Goal: Answer question/provide support: Share knowledge or assist other users

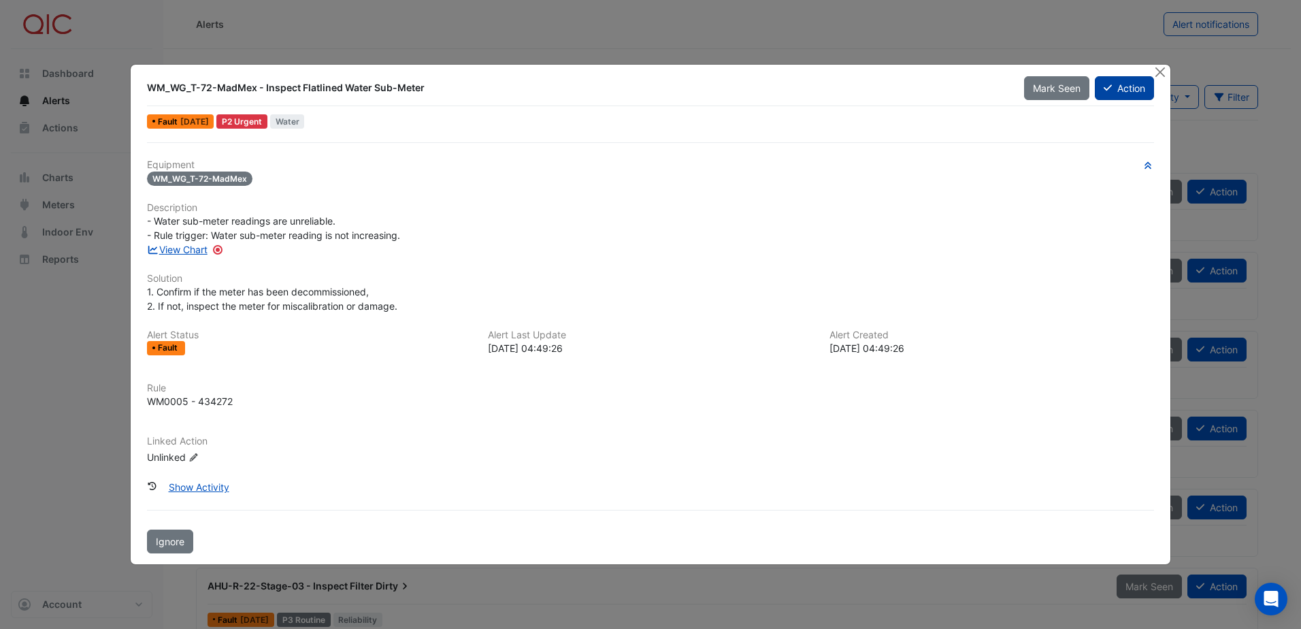
click at [1110, 88] on icon at bounding box center [1108, 88] width 8 height 10
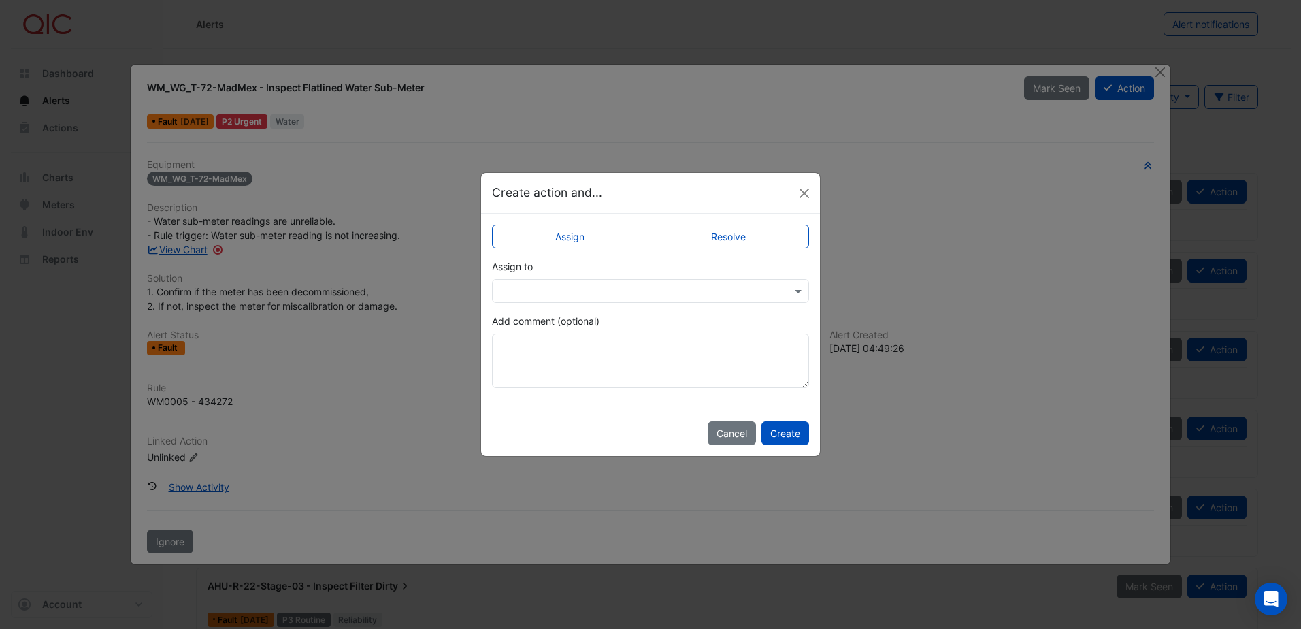
click at [710, 293] on input "text" at bounding box center [637, 292] width 275 height 14
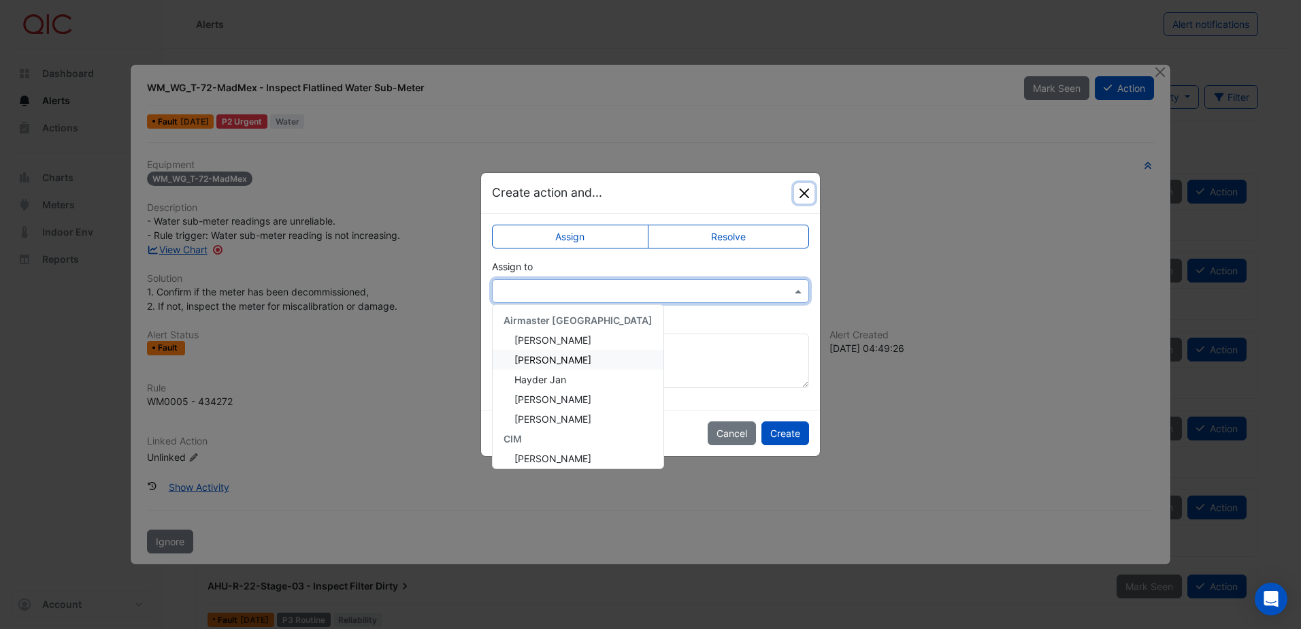
click at [803, 193] on button "Close" at bounding box center [804, 193] width 20 height 20
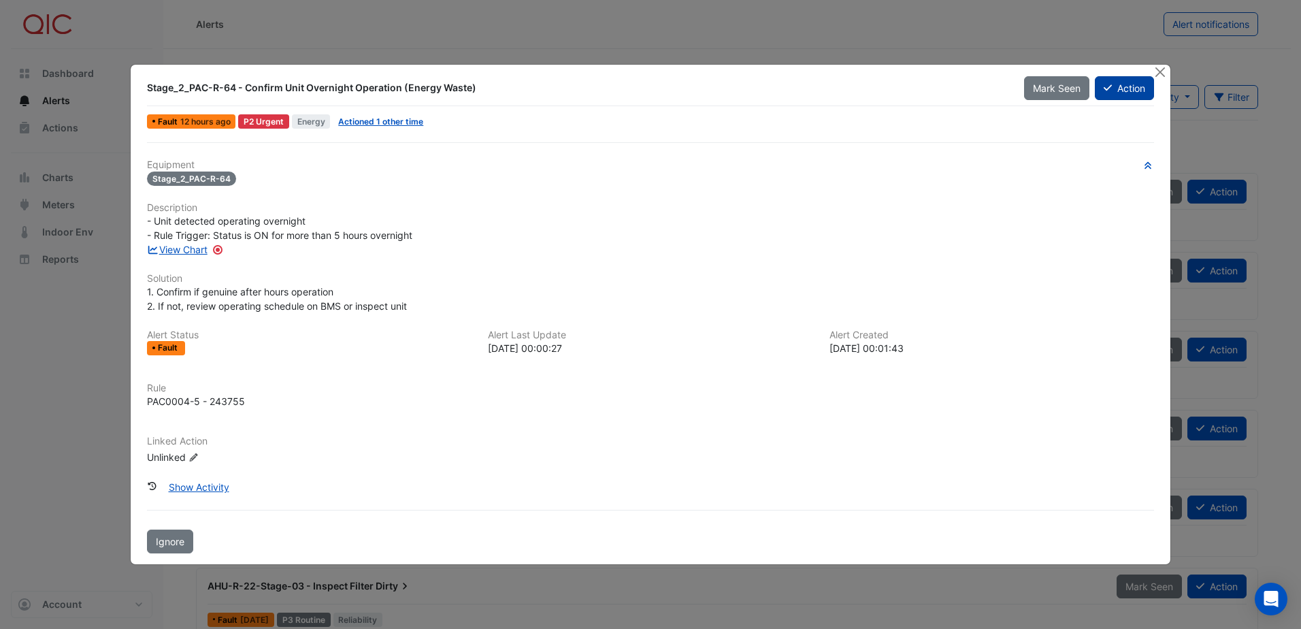
click at [1118, 91] on button "Action" at bounding box center [1124, 88] width 59 height 24
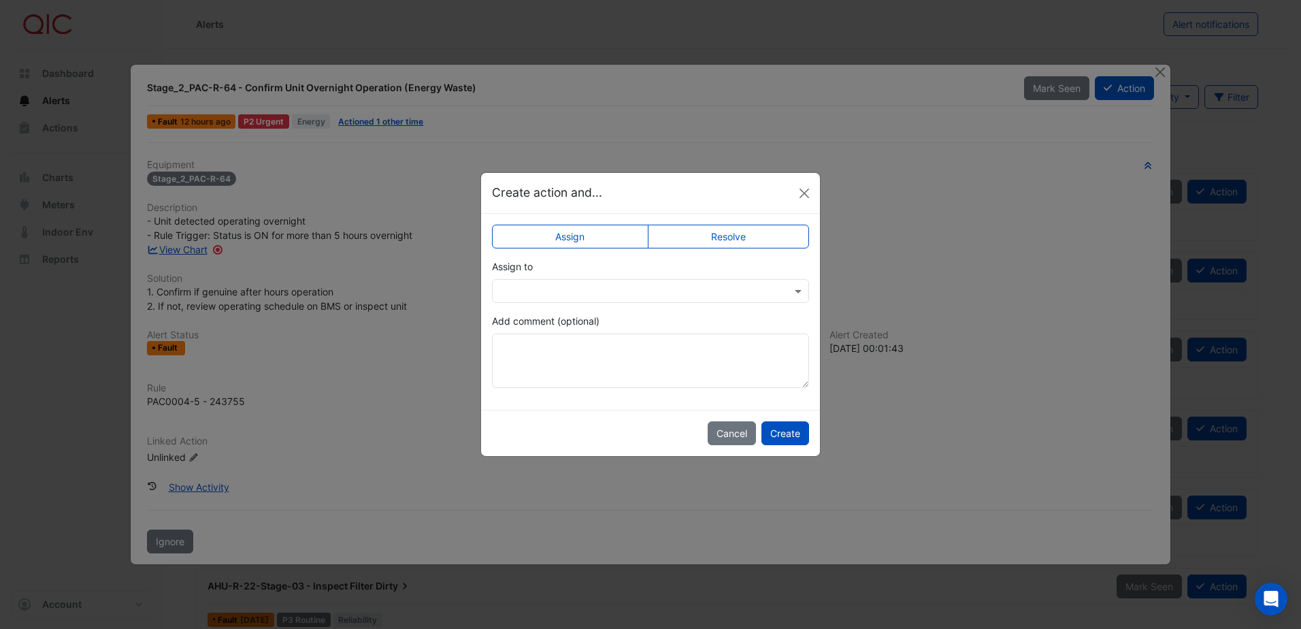
click at [718, 290] on input "text" at bounding box center [637, 292] width 275 height 14
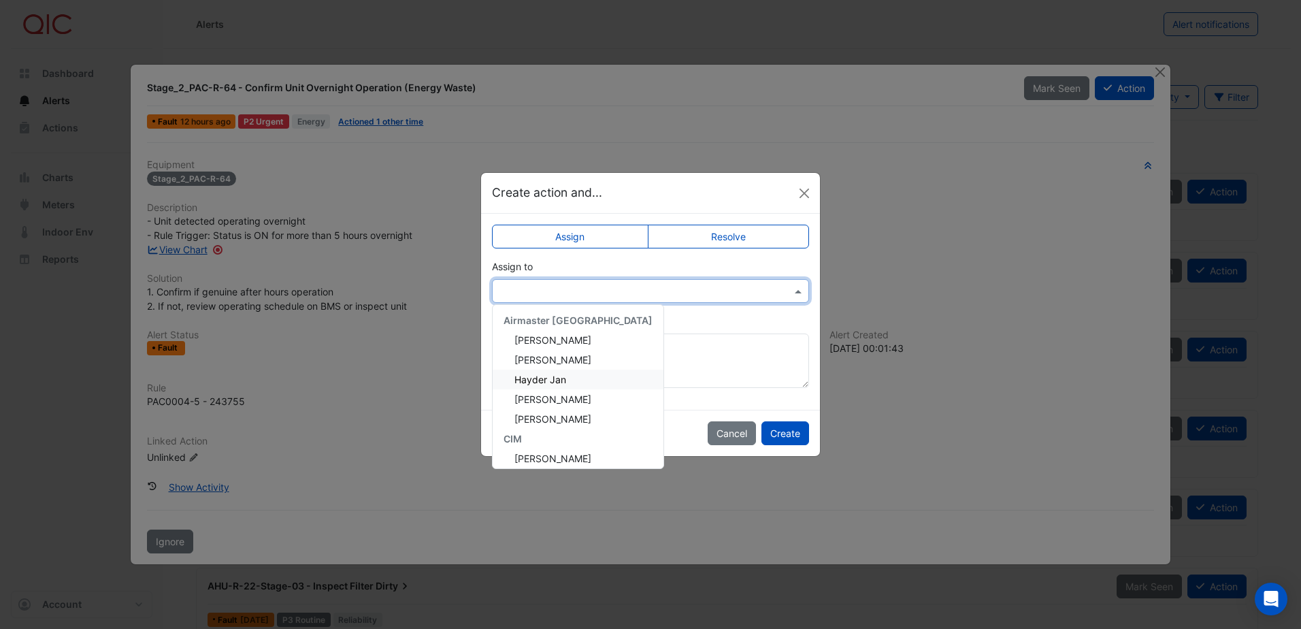
click at [577, 381] on div "Hayder Jan" at bounding box center [578, 380] width 171 height 20
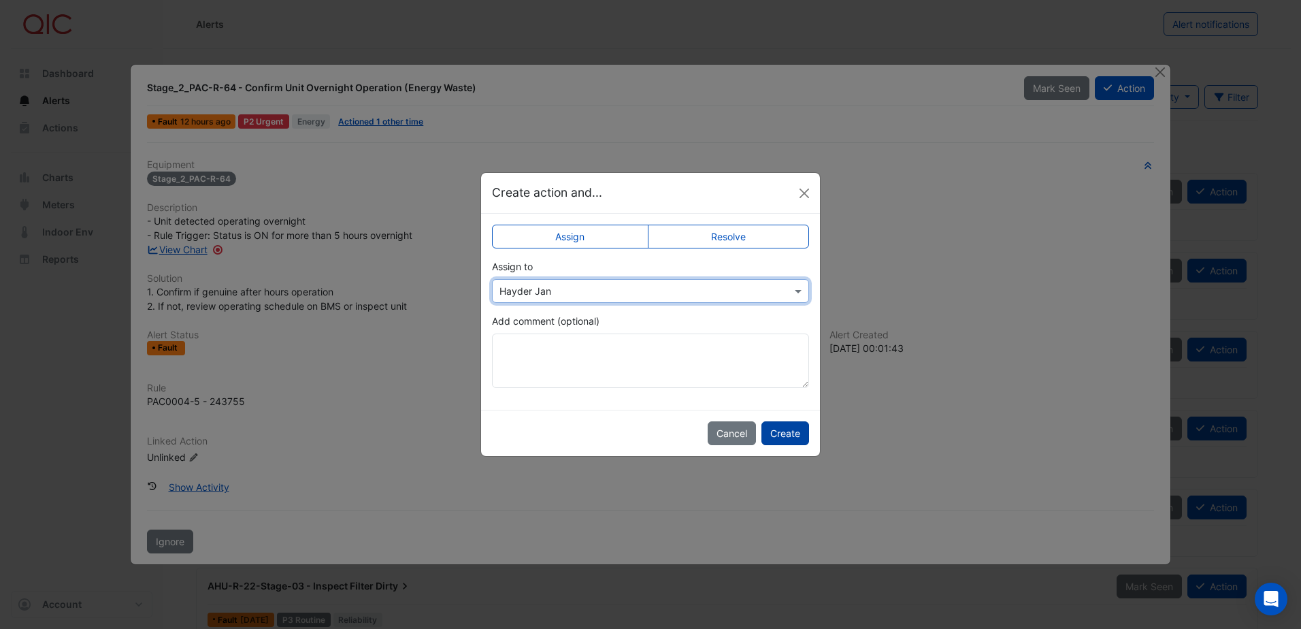
click at [774, 428] on button "Create" at bounding box center [786, 433] width 48 height 24
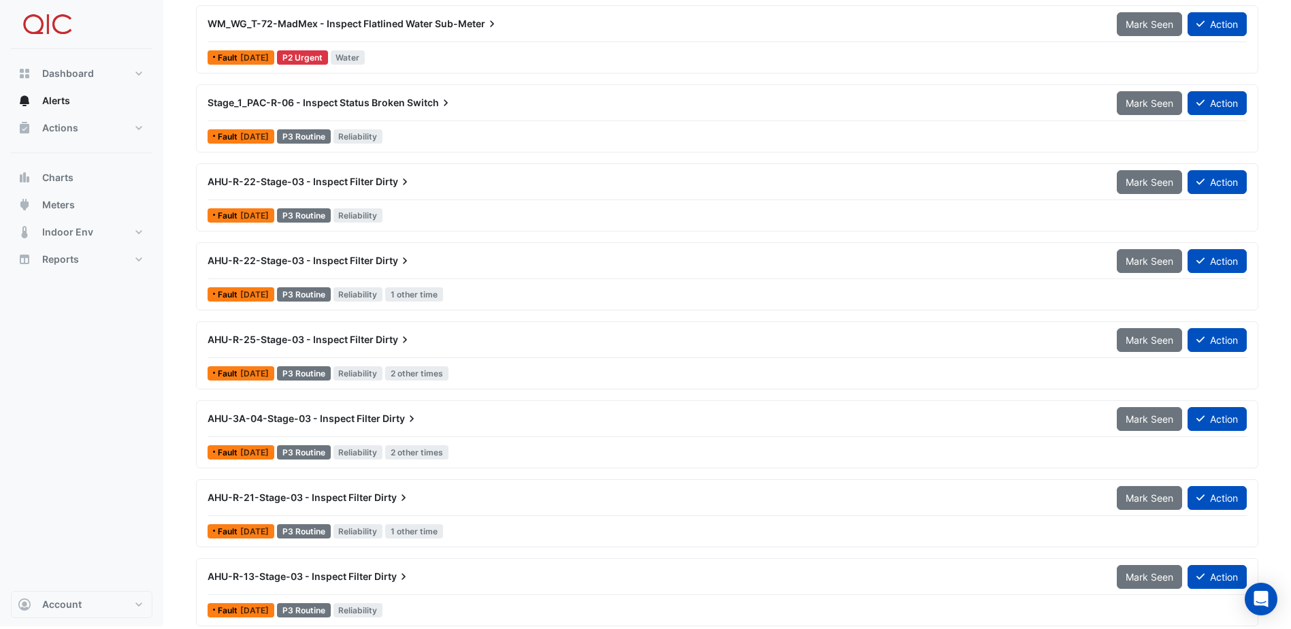
scroll to position [334, 0]
